Goal: Information Seeking & Learning: Learn about a topic

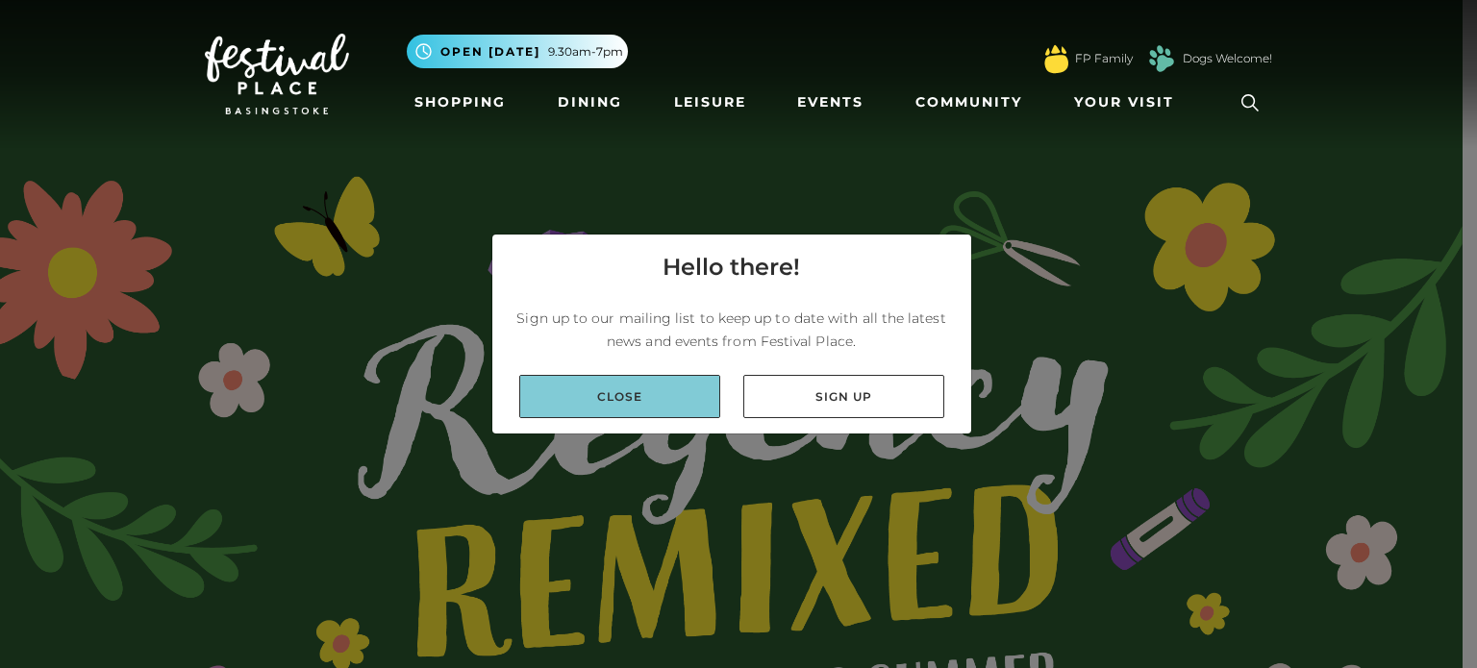
click at [639, 406] on link "Close" at bounding box center [619, 396] width 201 height 43
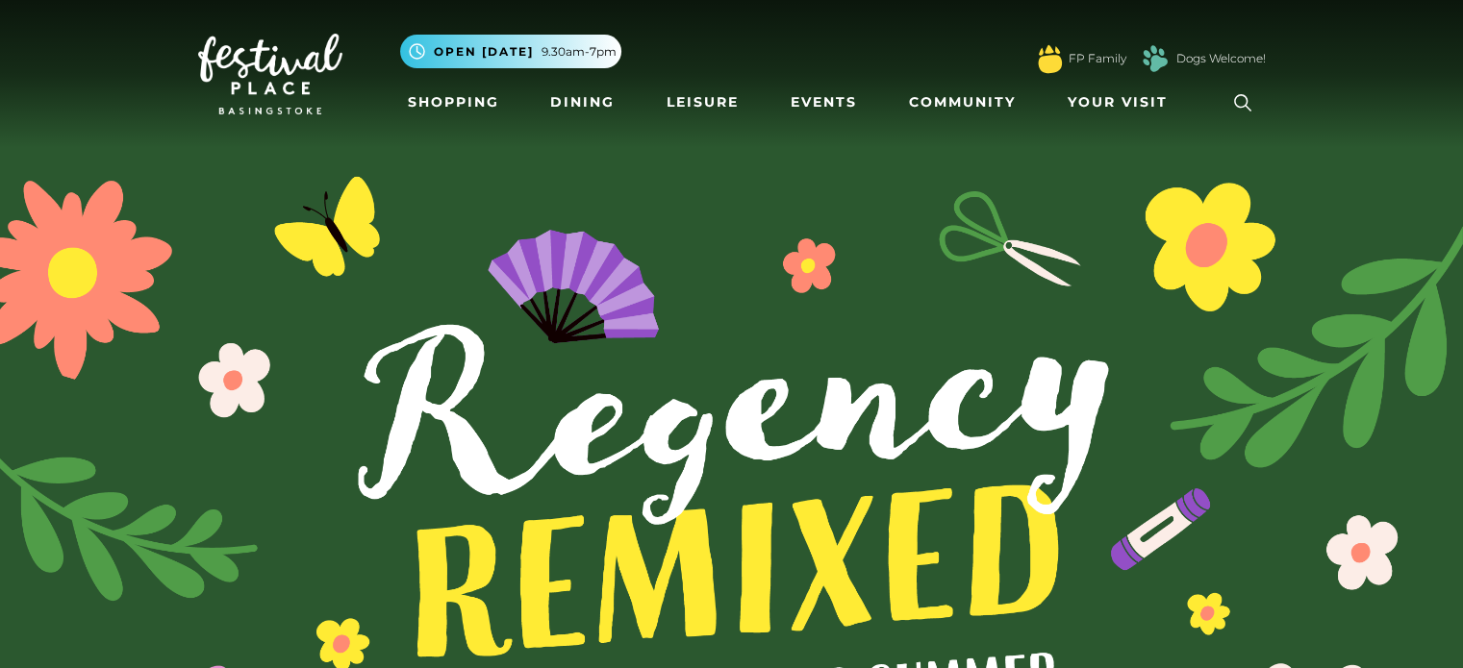
click at [947, 632] on img at bounding box center [731, 548] width 1463 height 1097
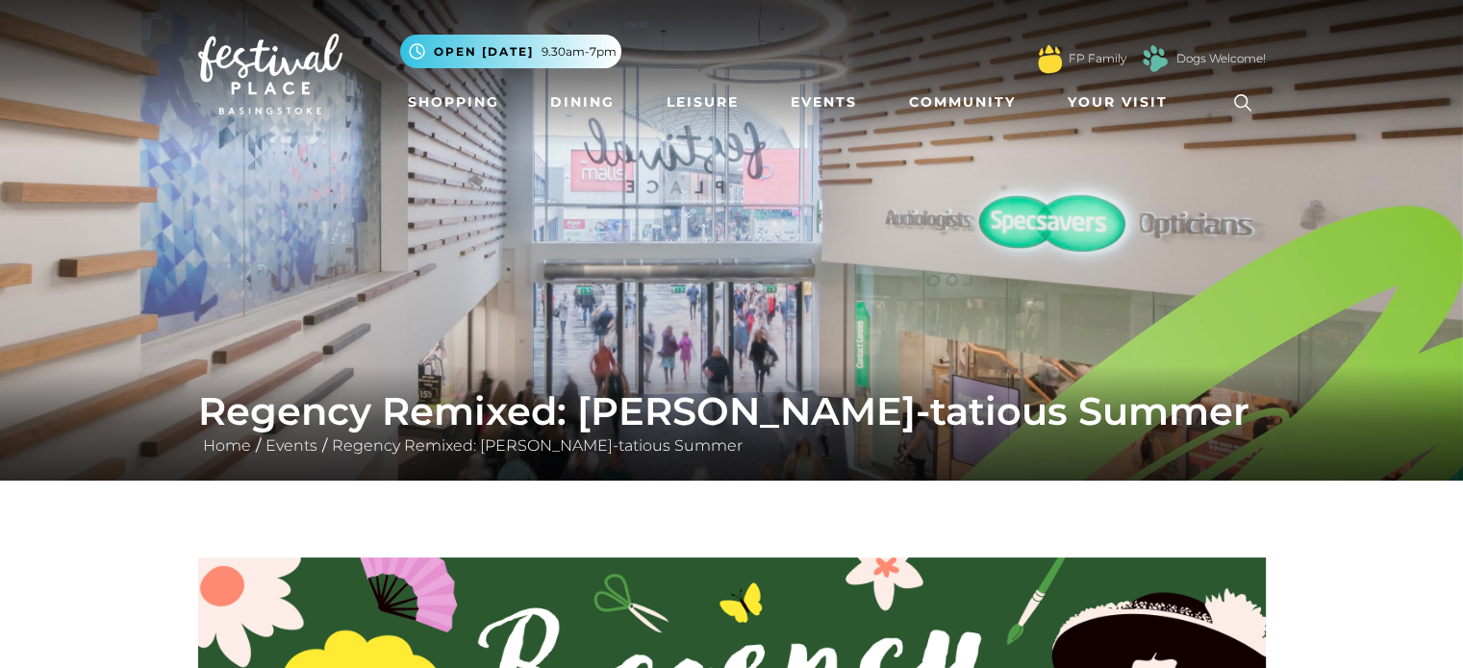
drag, startPoint x: 0, startPoint y: 0, endPoint x: 1082, endPoint y: 550, distance: 1213.7
